Goal: Navigation & Orientation: Find specific page/section

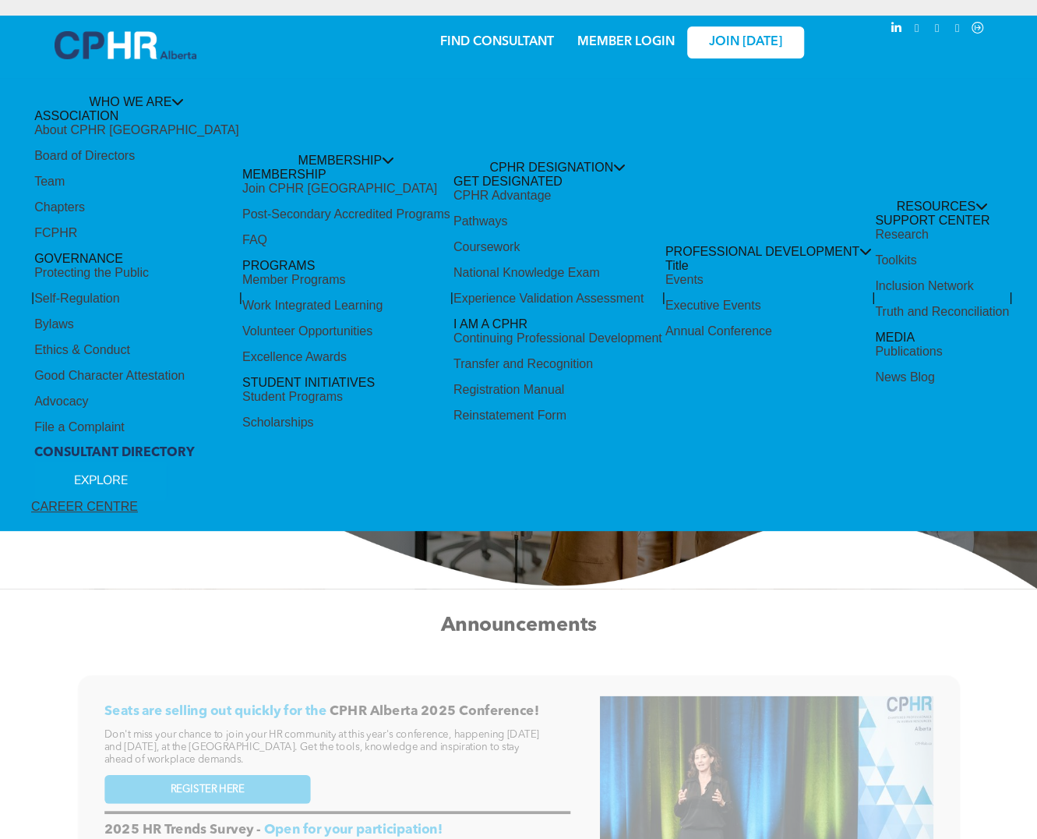
click at [636, 43] on div "Share by:" at bounding box center [482, 427] width 965 height 839
click at [631, 45] on div "Share by:" at bounding box center [482, 427] width 965 height 839
click at [628, 41] on div "Share by:" at bounding box center [482, 427] width 965 height 839
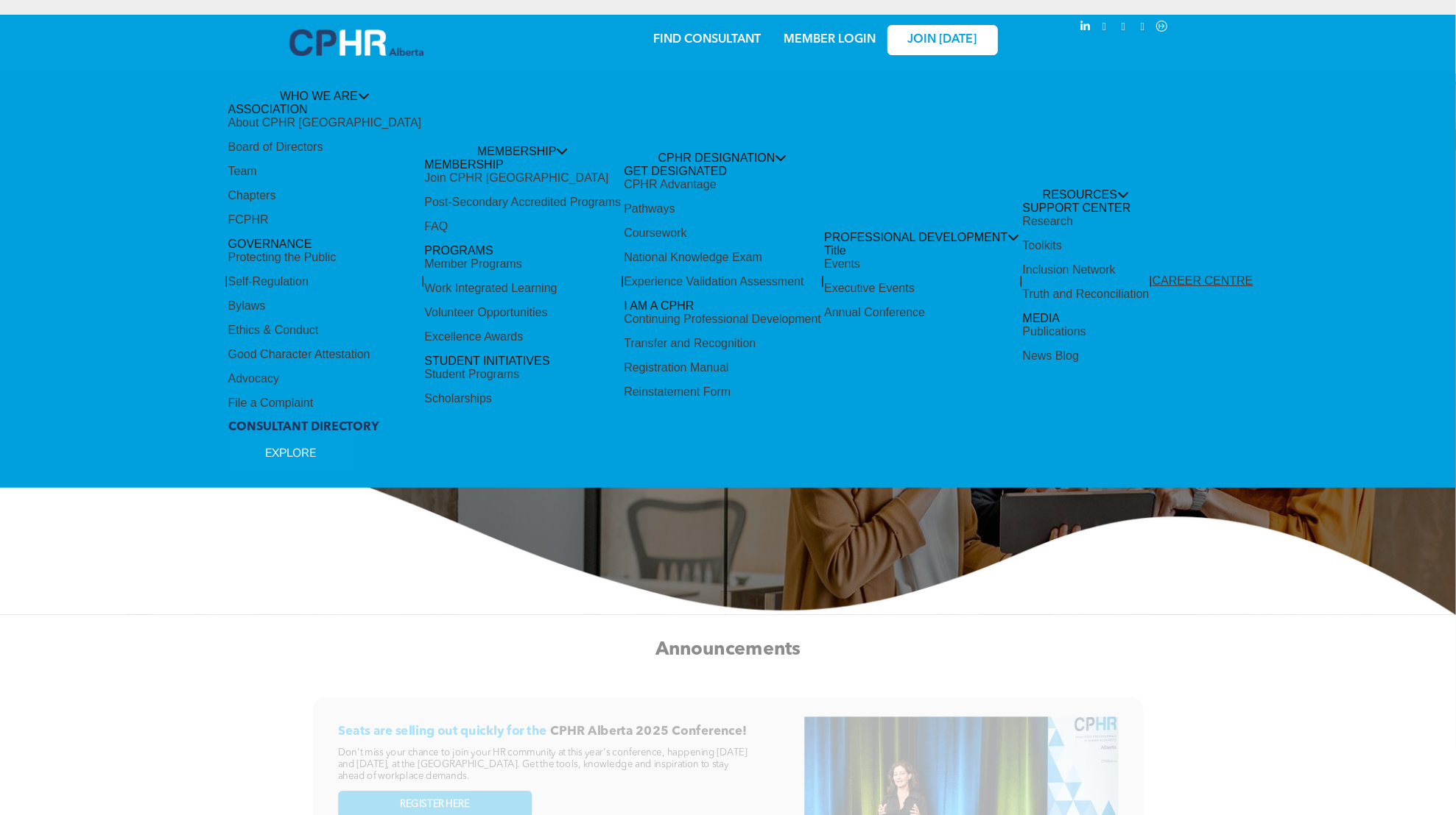
click at [846, 42] on div "Share by:" at bounding box center [677, 415] width 1354 height 815
drag, startPoint x: 828, startPoint y: 644, endPoint x: 846, endPoint y: 640, distance: 18.4
click at [828, 645] on div "Share by:" at bounding box center [677, 415] width 1354 height 815
click at [865, 29] on div "Share by:" at bounding box center [677, 29] width 1325 height 16
click at [830, 39] on div "Share by:" at bounding box center [677, 415] width 1354 height 815
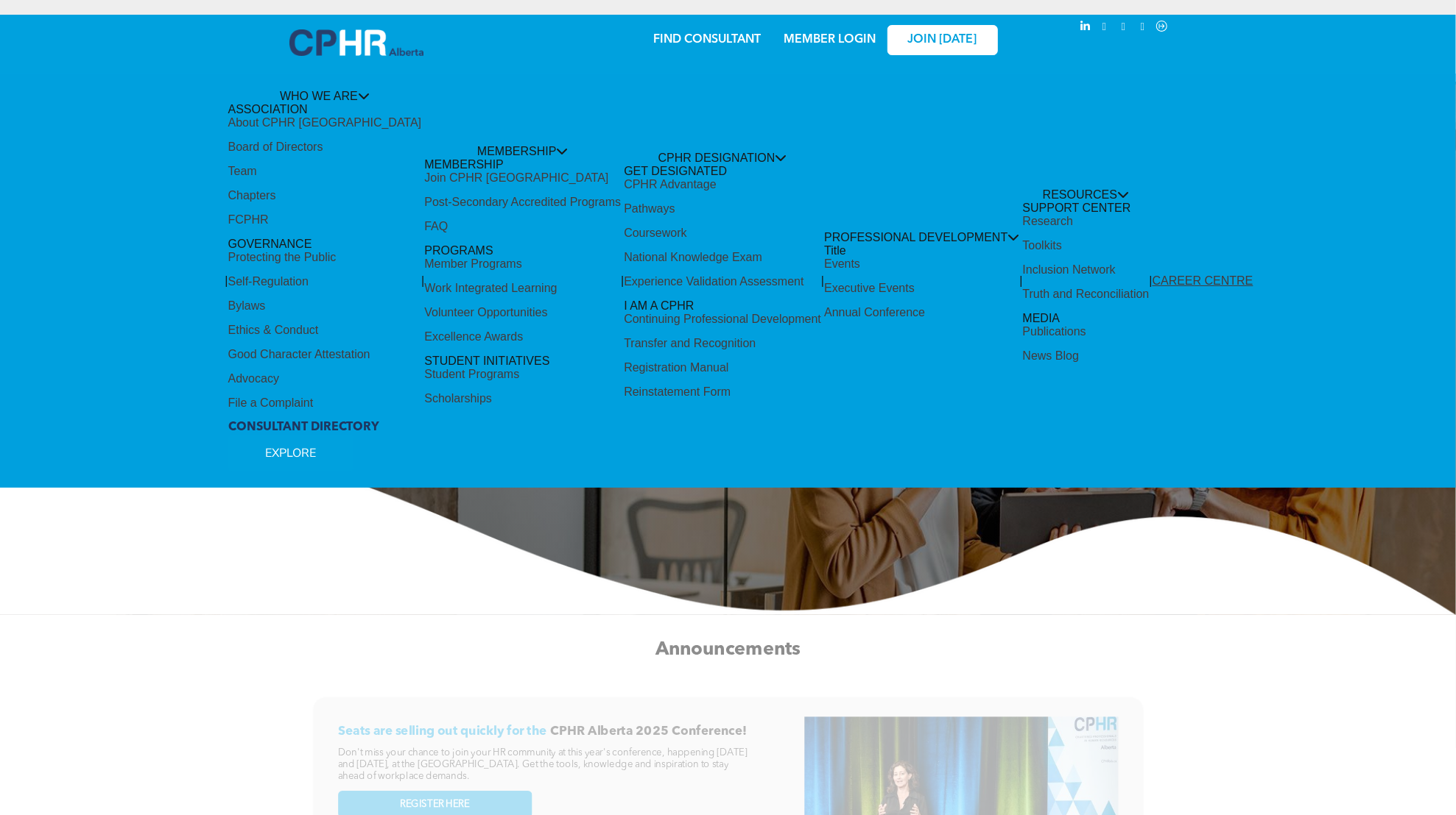
click at [830, 39] on div "Share by:" at bounding box center [677, 415] width 1354 height 815
drag, startPoint x: 830, startPoint y: 39, endPoint x: 583, endPoint y: 1, distance: 249.9
click at [829, 39] on div "Share by:" at bounding box center [677, 415] width 1354 height 815
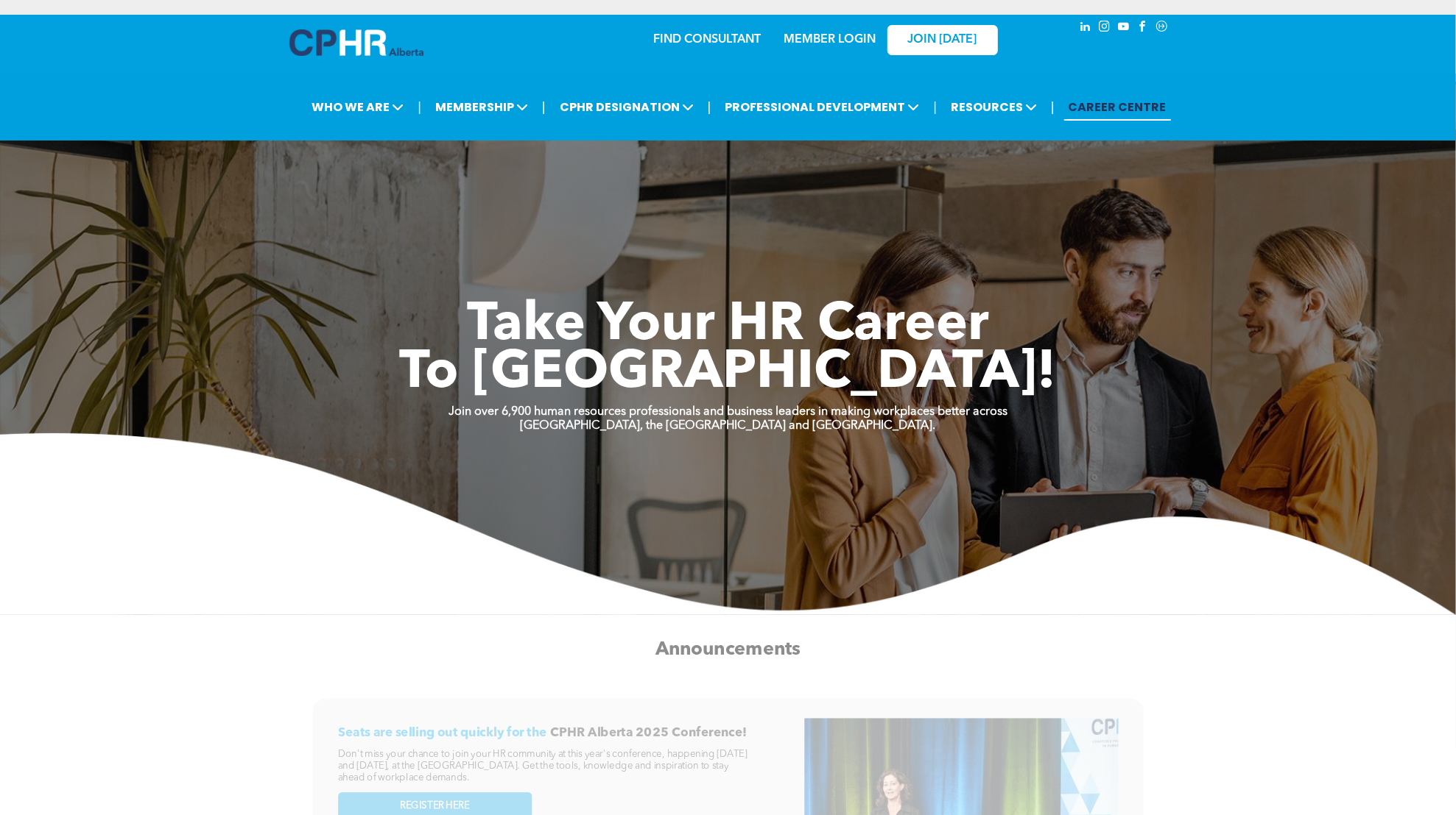
click at [832, 41] on link "MEMBER LOGIN" at bounding box center [829, 40] width 92 height 11
